Goal: Information Seeking & Learning: Learn about a topic

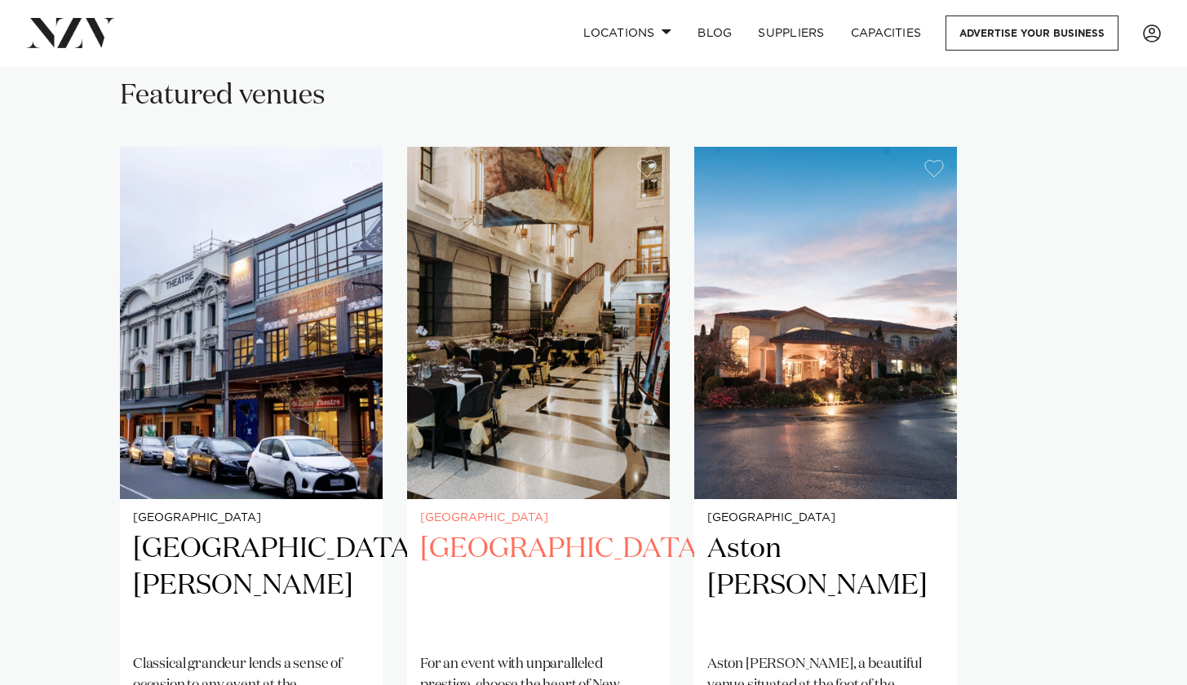
scroll to position [1095, 0]
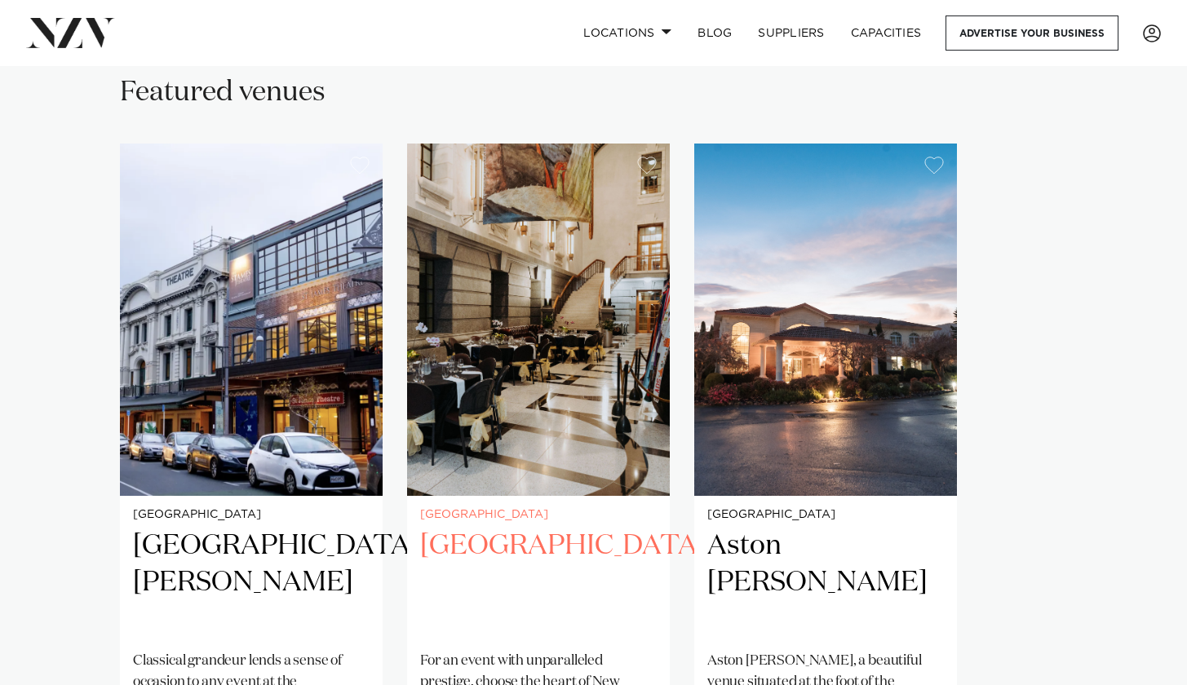
click at [562, 415] on img "2 / 3" at bounding box center [538, 320] width 263 height 352
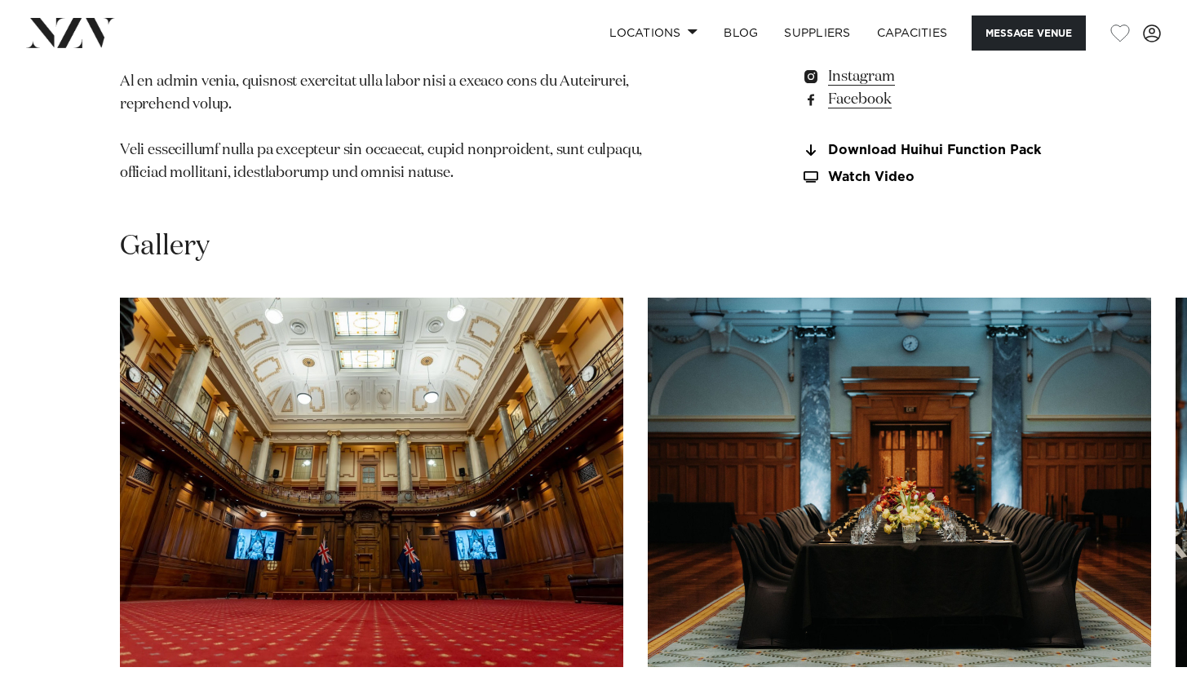
scroll to position [1670, 0]
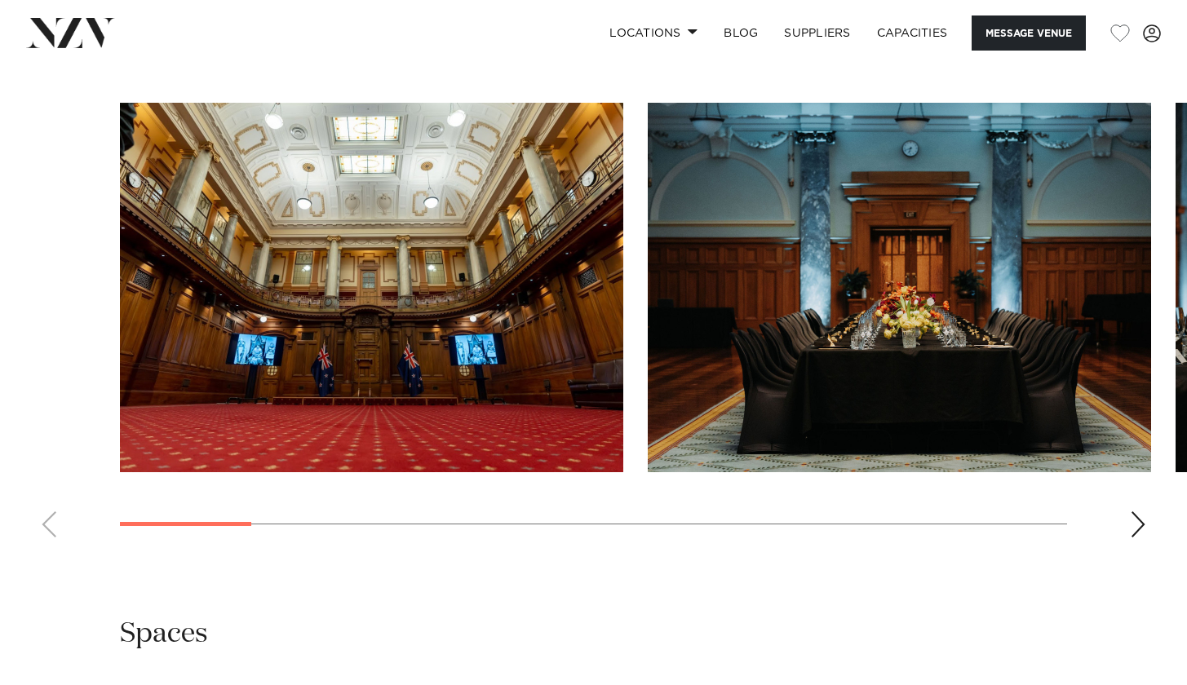
click at [1136, 483] on swiper-container at bounding box center [593, 327] width 1187 height 448
click at [1135, 511] on div "Next slide" at bounding box center [1138, 524] width 16 height 26
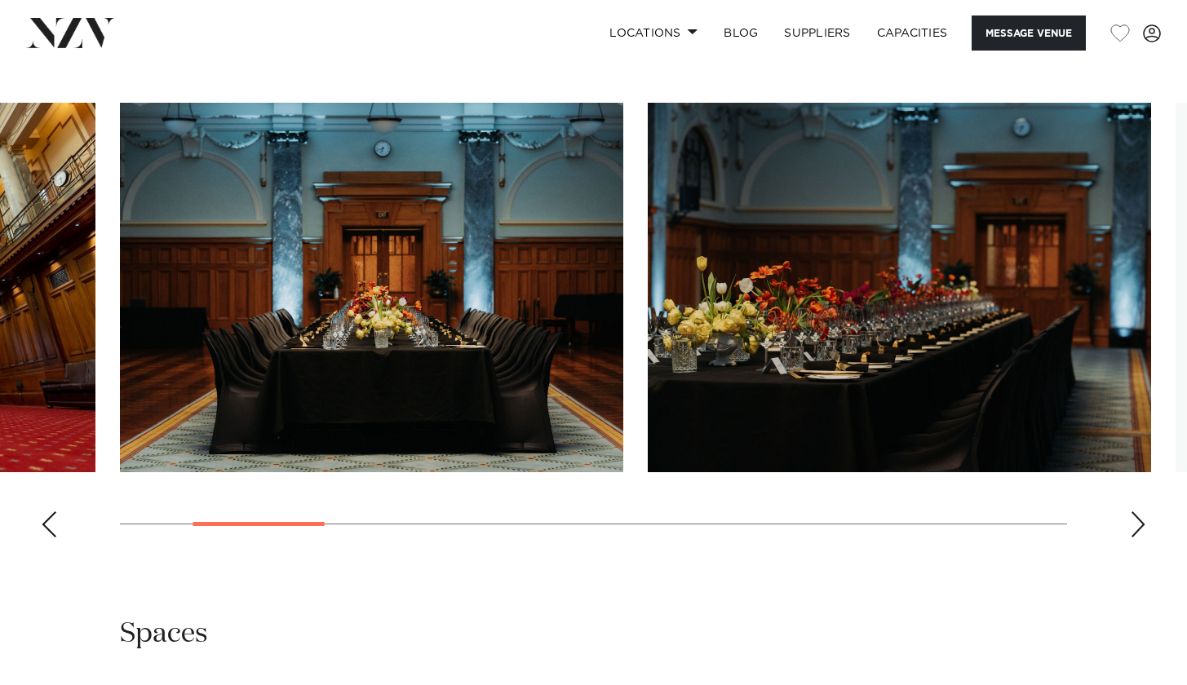
click at [1135, 511] on div "Next slide" at bounding box center [1138, 524] width 16 height 26
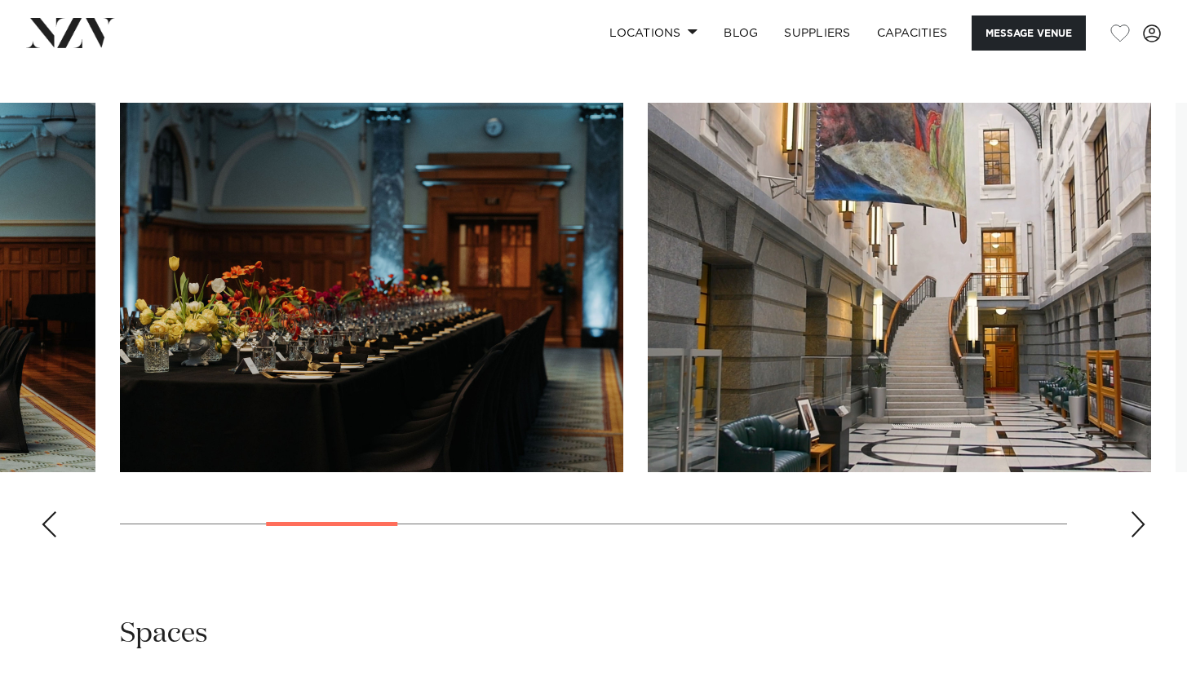
click at [1135, 511] on div "Next slide" at bounding box center [1138, 524] width 16 height 26
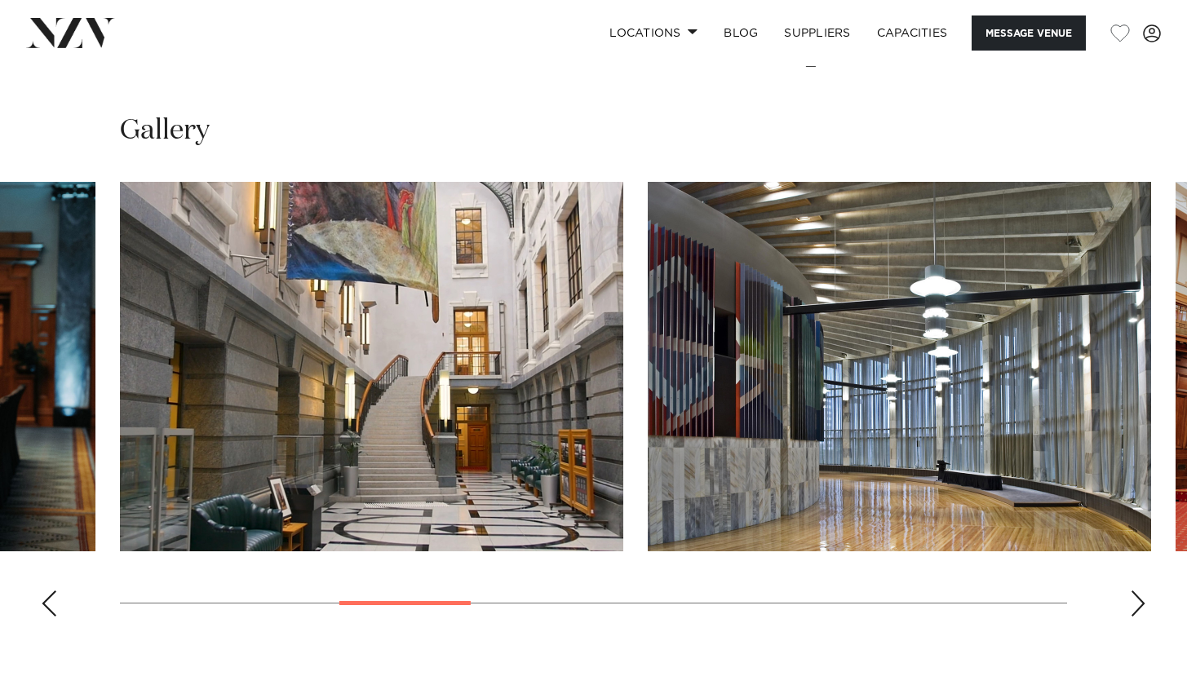
scroll to position [1590, 0]
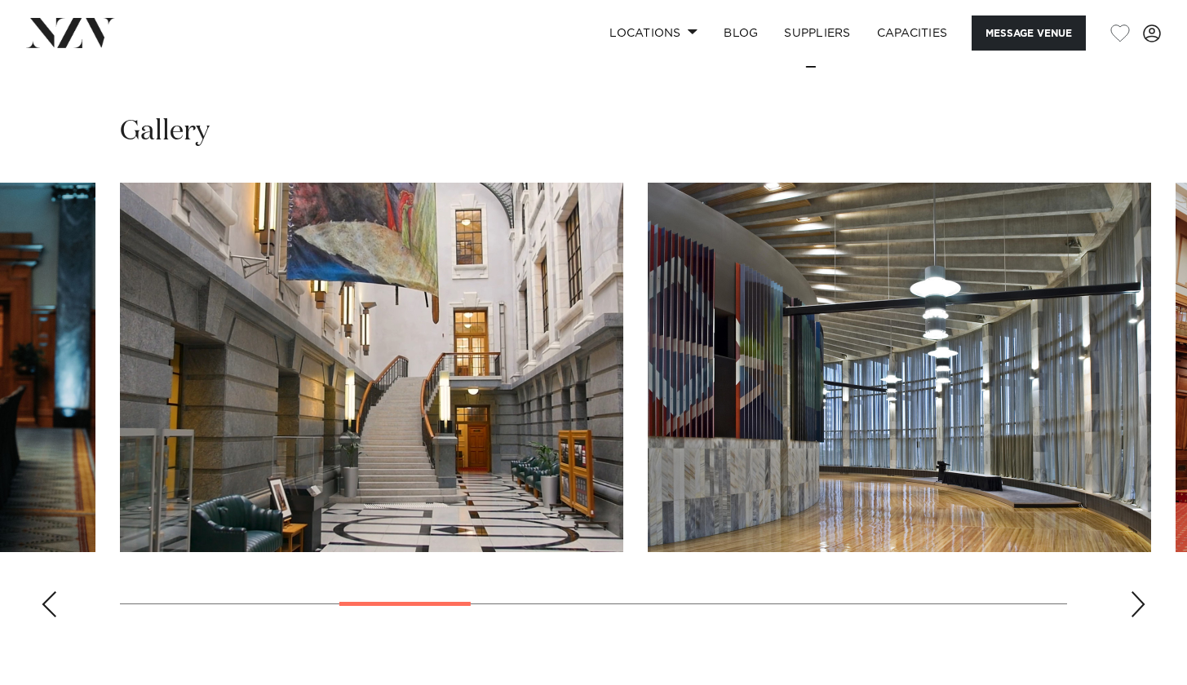
click at [1139, 591] on div "Next slide" at bounding box center [1138, 604] width 16 height 26
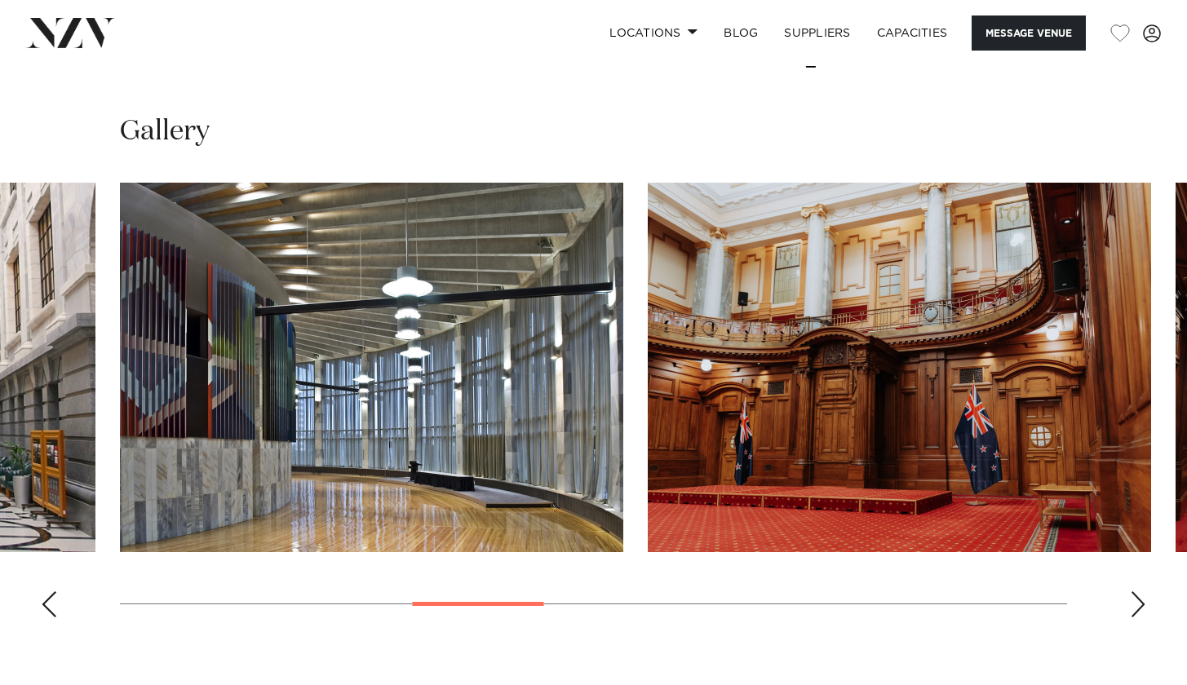
click at [1139, 591] on div "Next slide" at bounding box center [1138, 604] width 16 height 26
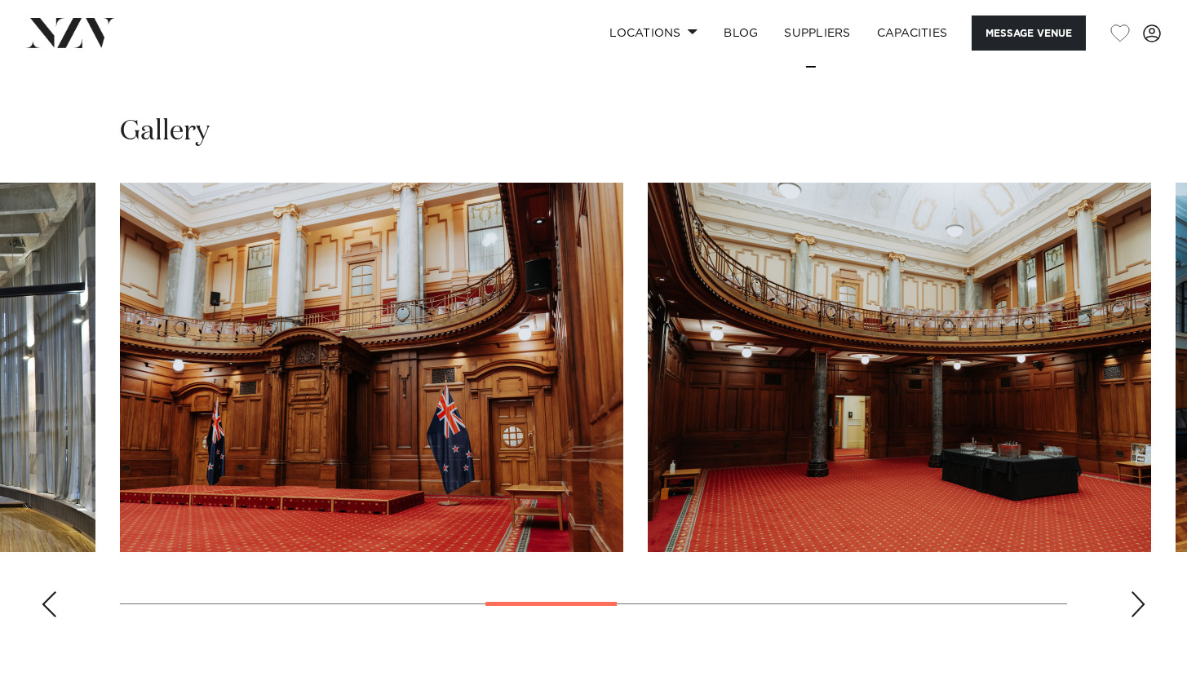
click at [1139, 591] on div "Next slide" at bounding box center [1138, 604] width 16 height 26
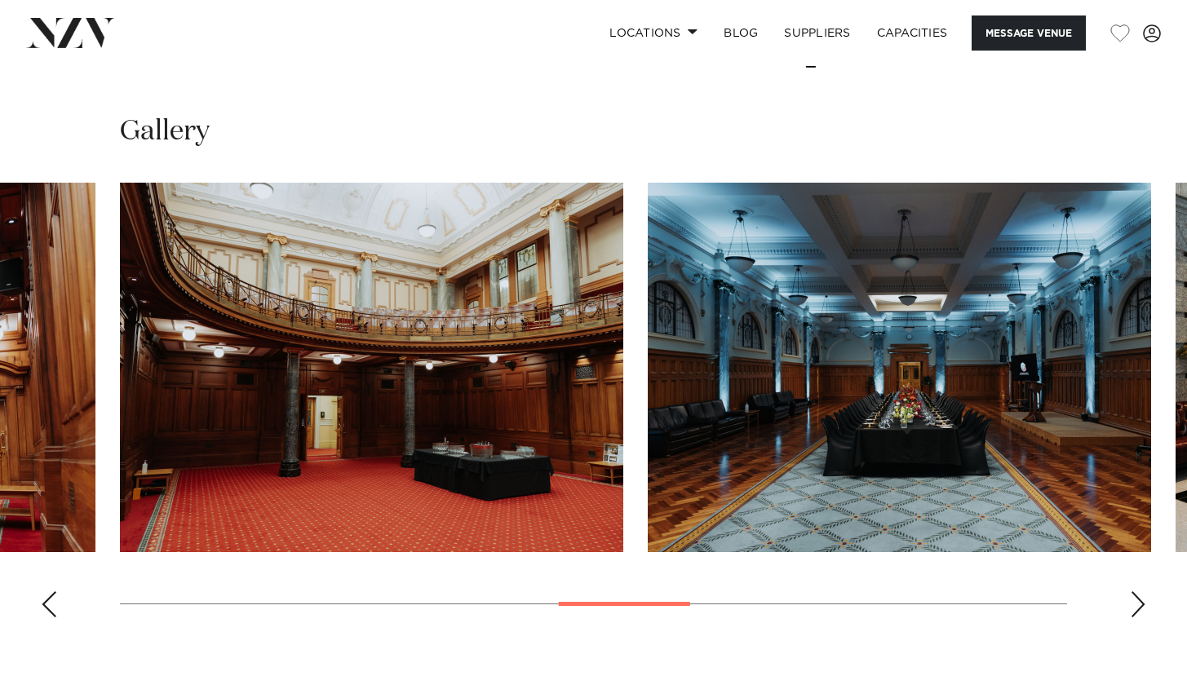
click at [1139, 591] on div "Next slide" at bounding box center [1138, 604] width 16 height 26
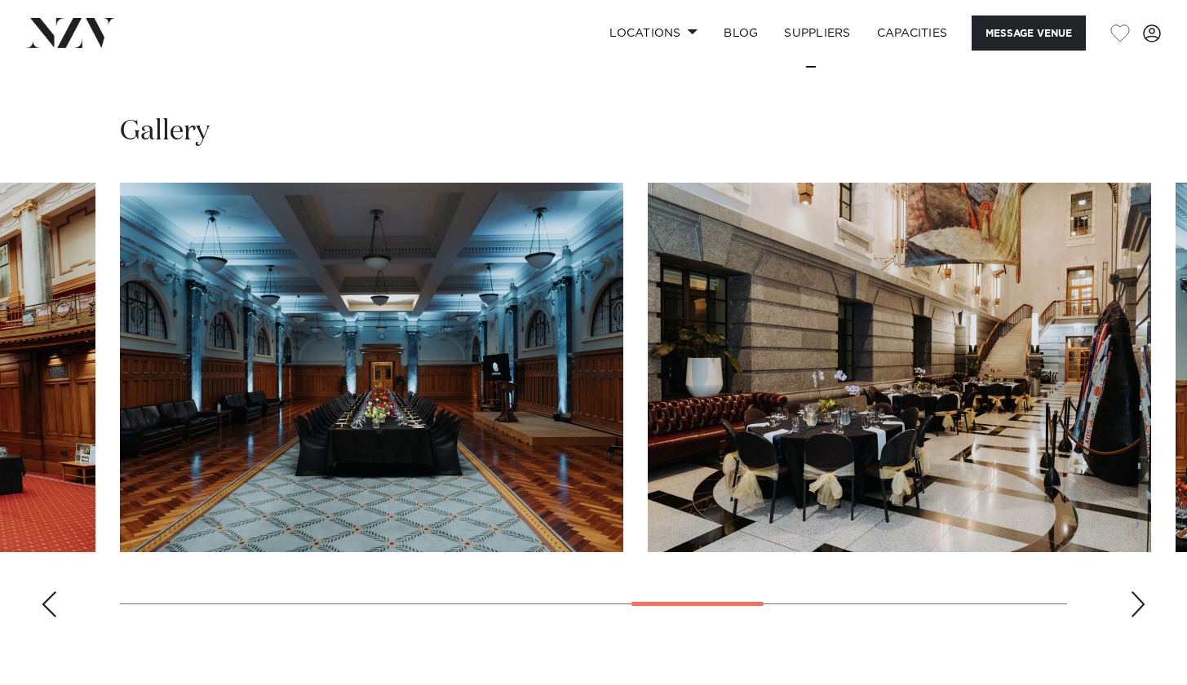
click at [1139, 591] on div "Next slide" at bounding box center [1138, 604] width 16 height 26
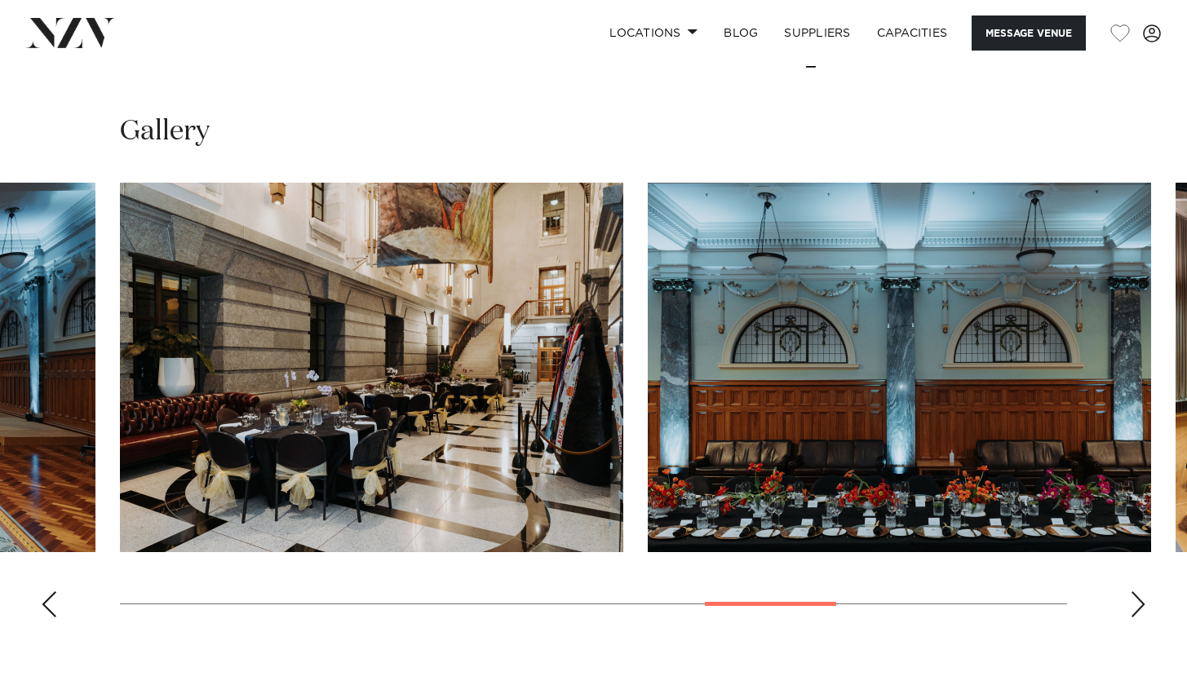
click at [1139, 591] on div "Next slide" at bounding box center [1138, 604] width 16 height 26
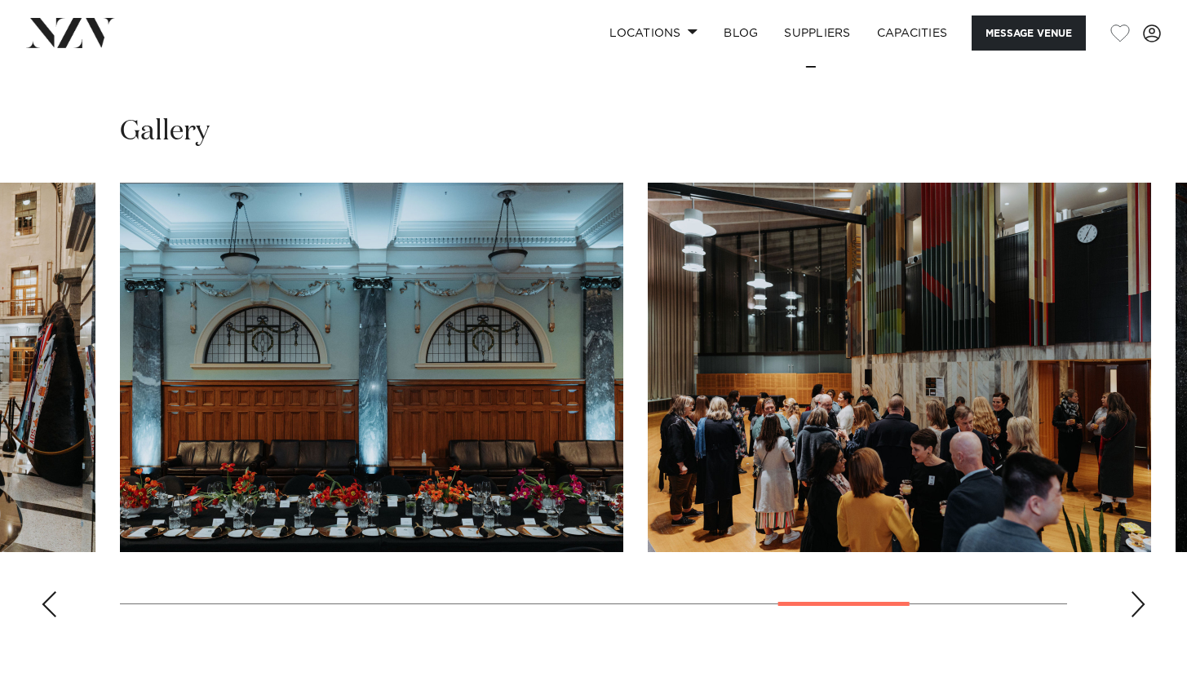
click at [1139, 591] on div "Next slide" at bounding box center [1138, 604] width 16 height 26
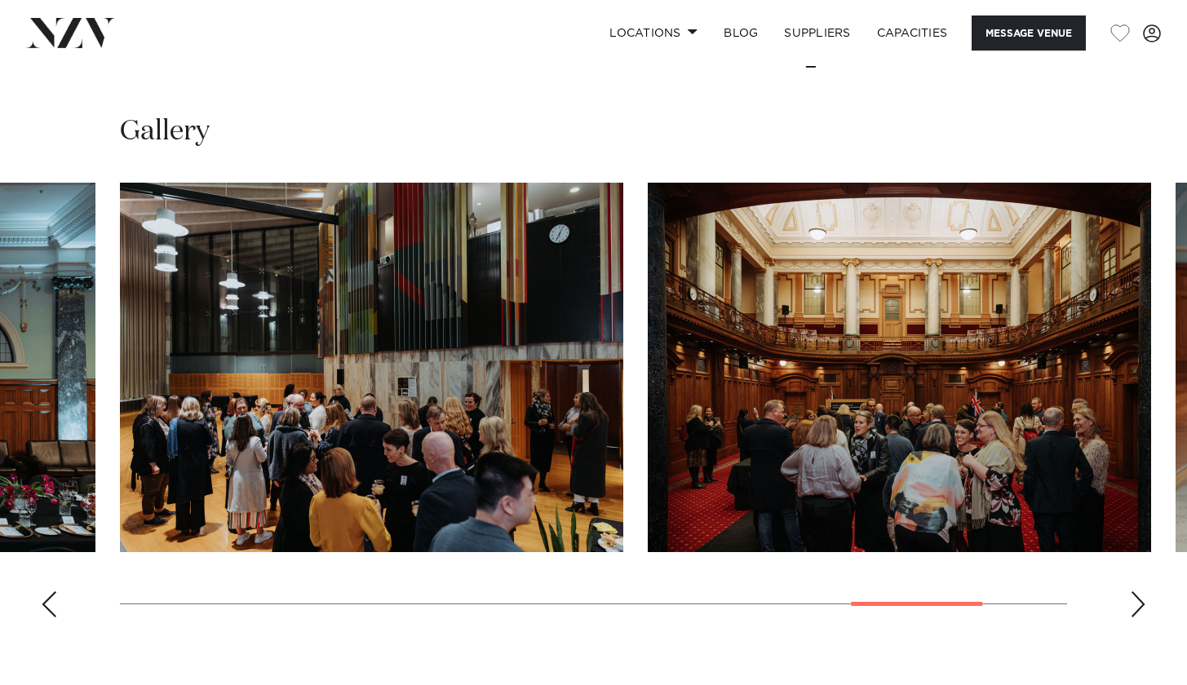
click at [1139, 591] on div "Next slide" at bounding box center [1138, 604] width 16 height 26
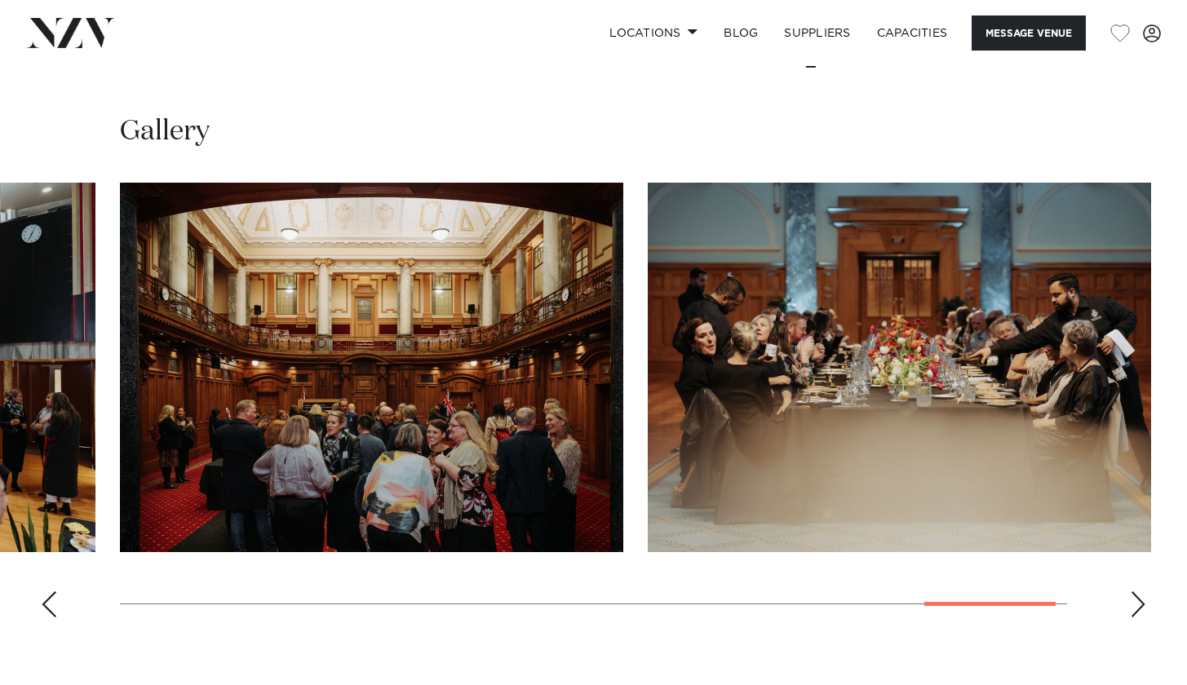
click at [1139, 591] on div "Next slide" at bounding box center [1138, 604] width 16 height 26
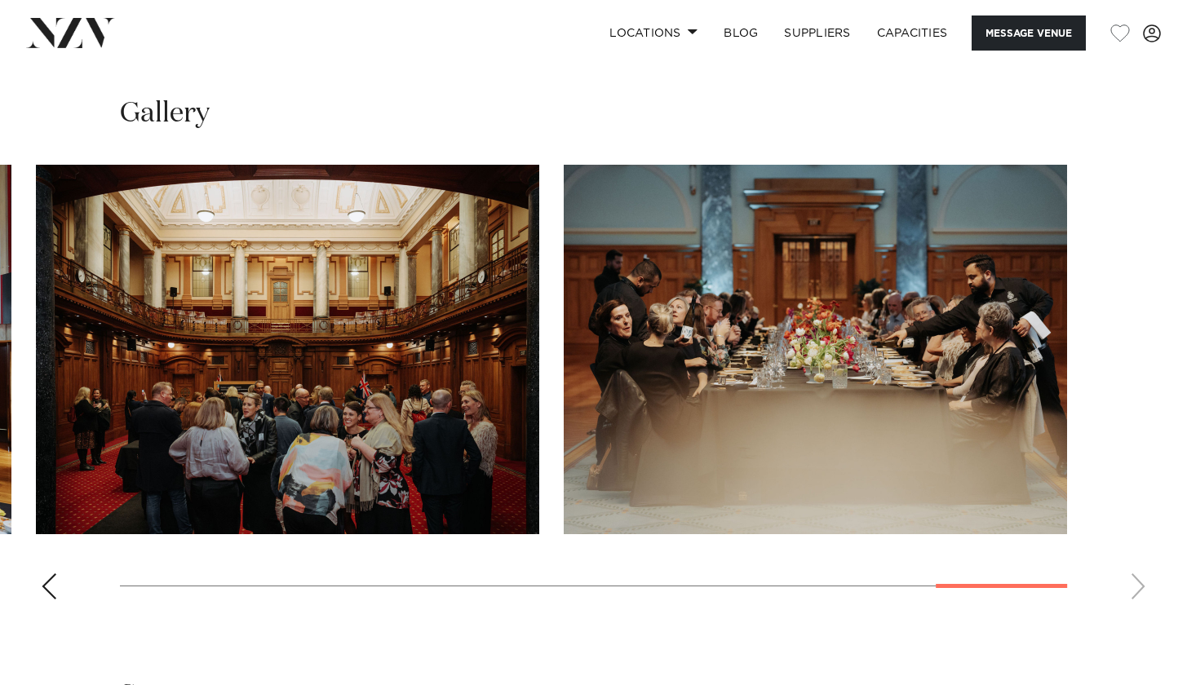
scroll to position [1605, 0]
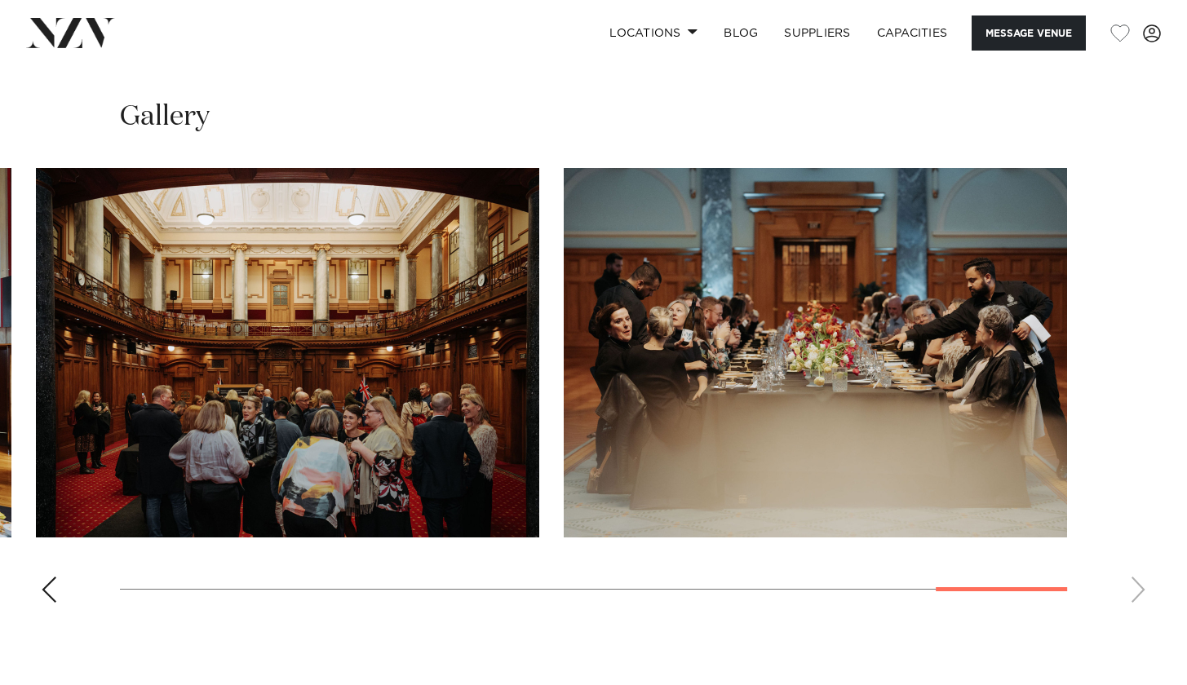
click at [1143, 568] on swiper-container at bounding box center [593, 392] width 1187 height 448
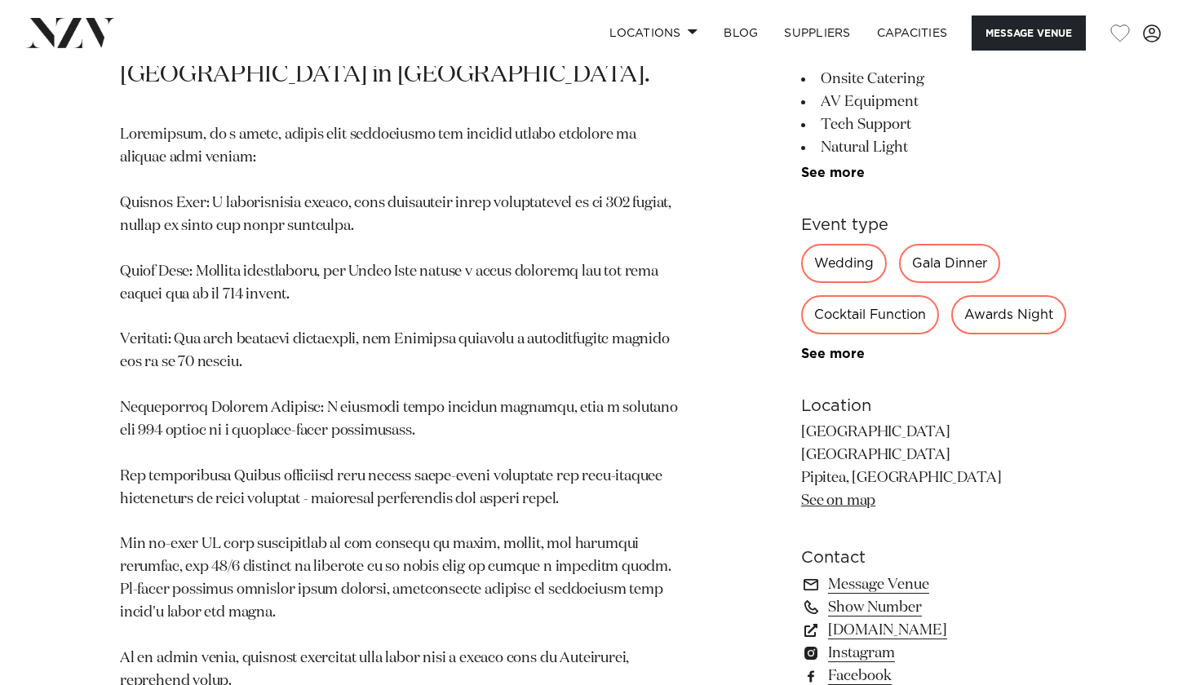
scroll to position [892, 0]
